Goal: Transaction & Acquisition: Purchase product/service

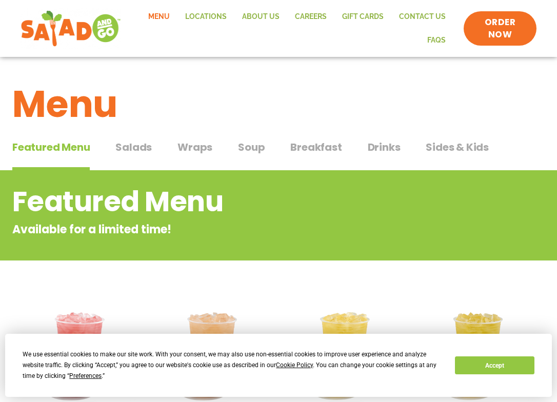
drag, startPoint x: 143, startPoint y: 148, endPoint x: 184, endPoint y: 164, distance: 43.5
click at [140, 148] on span "Salads" at bounding box center [133, 146] width 36 height 15
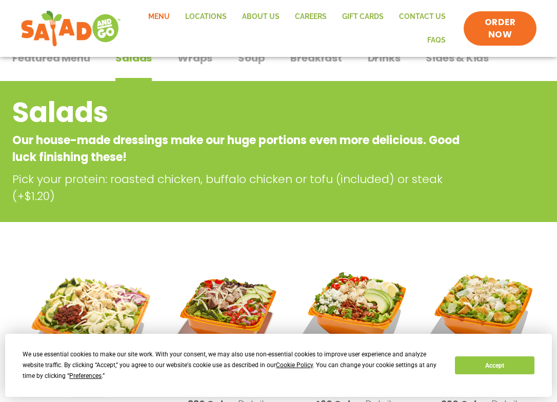
scroll to position [205, 0]
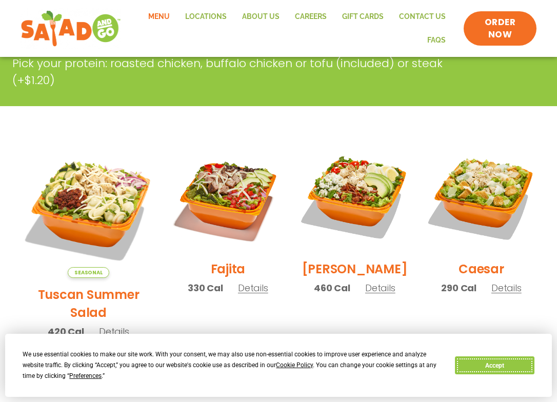
drag, startPoint x: 506, startPoint y: 362, endPoint x: 363, endPoint y: 349, distance: 143.1
click at [505, 362] on button "Accept" at bounding box center [494, 365] width 79 height 18
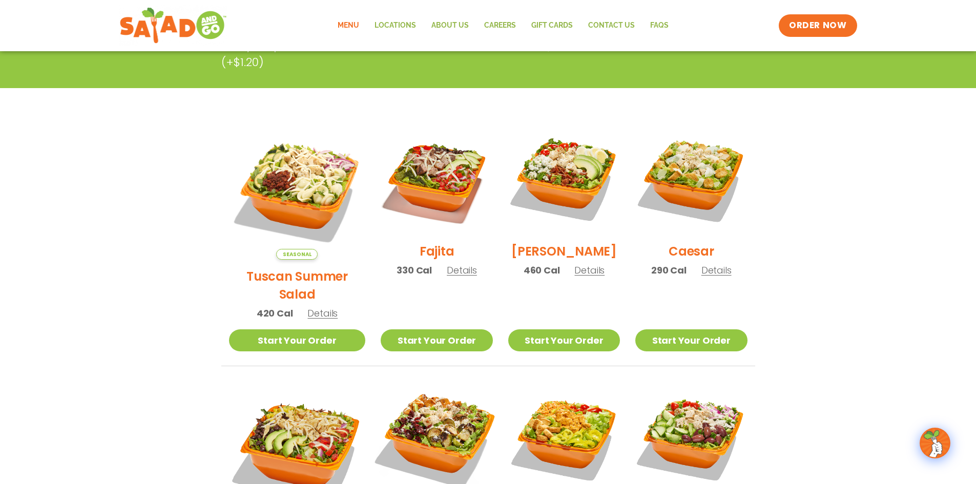
scroll to position [0, 0]
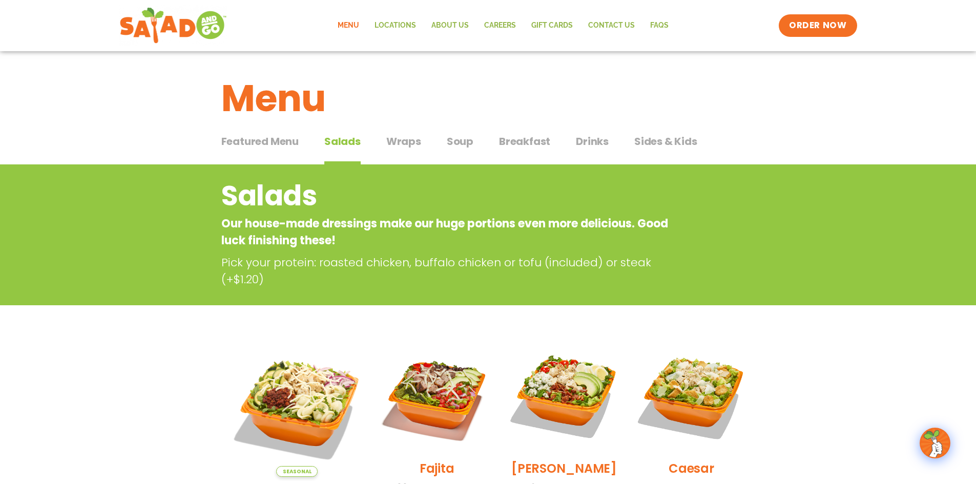
click at [253, 142] on span "Featured Menu" at bounding box center [259, 141] width 77 height 15
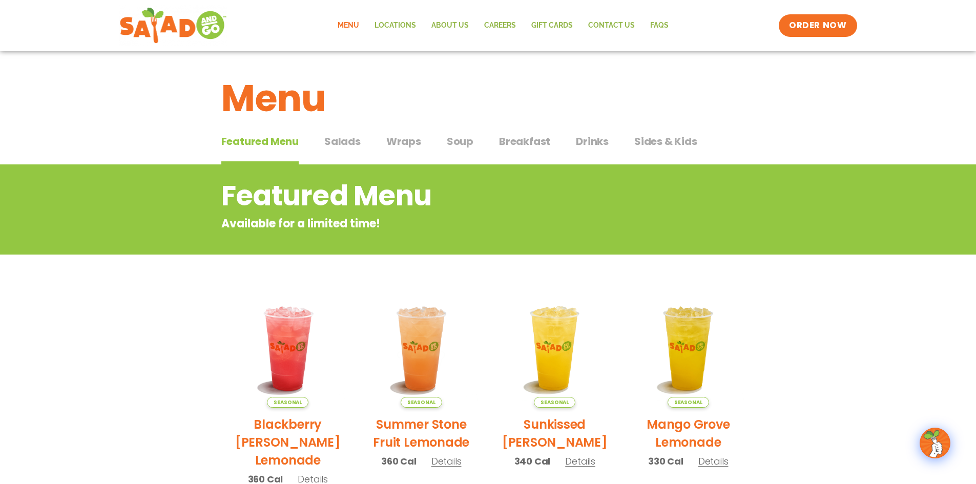
click at [288, 225] on p "Available for a limited time!" at bounding box center [447, 223] width 452 height 17
click at [564, 23] on span "ORDER NOW" at bounding box center [818, 25] width 64 height 13
